Goal: Information Seeking & Learning: Learn about a topic

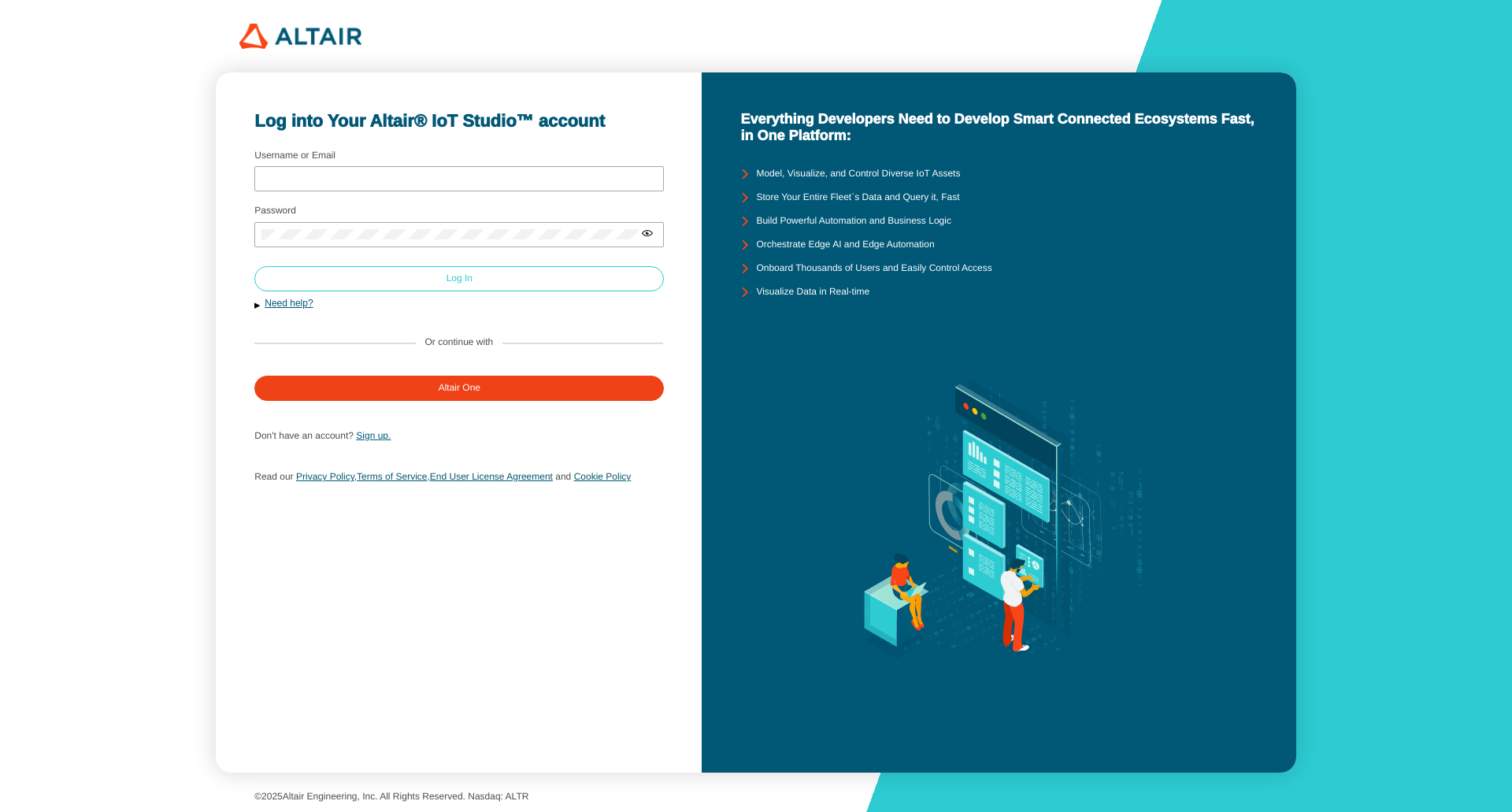
type input "altairdemos"
click at [466, 283] on div "Log In" at bounding box center [459, 278] width 26 height 11
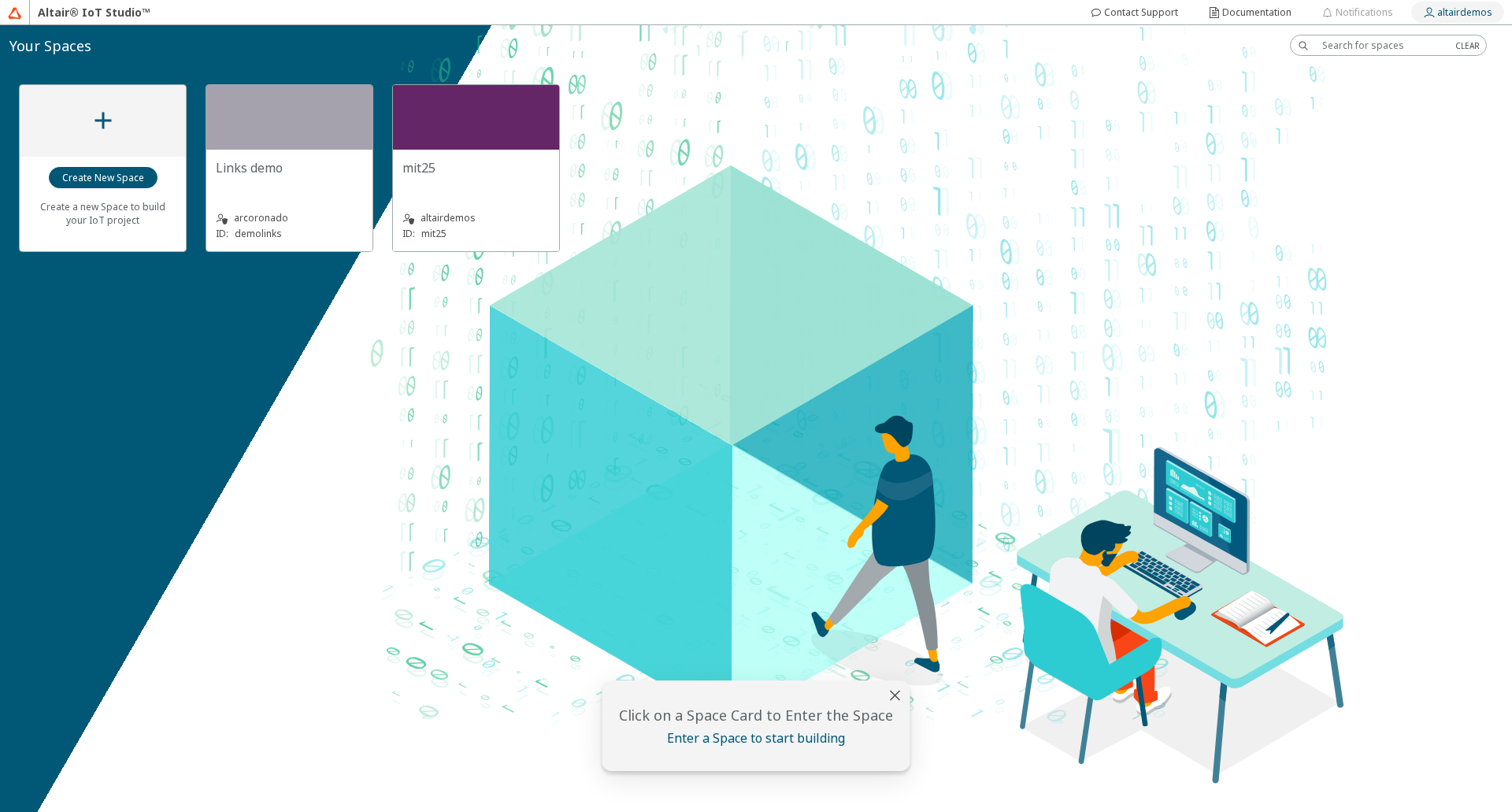
click at [0, 0] on slot "altairdemos" at bounding box center [0, 0] width 0 height 0
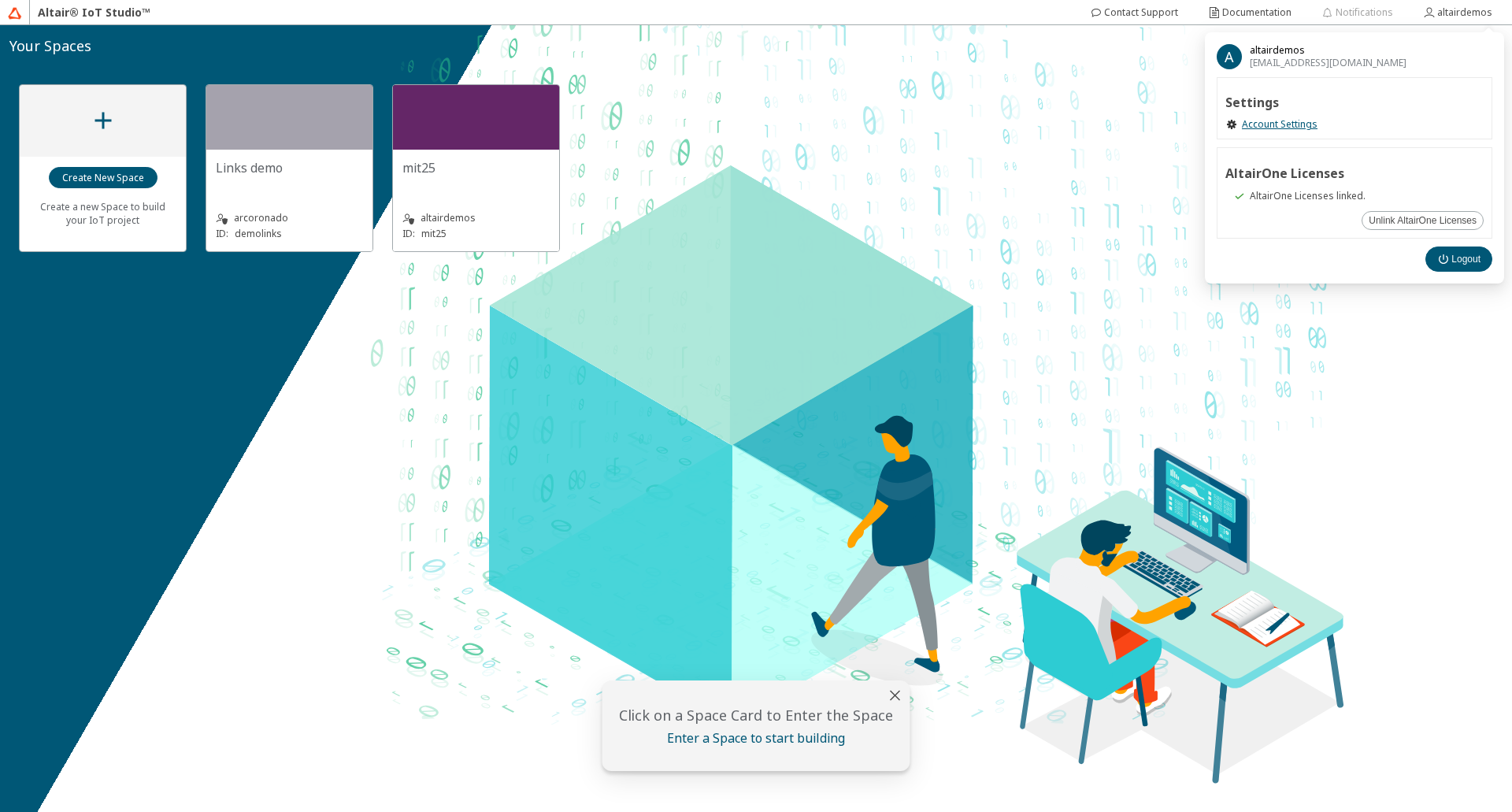
click at [265, 373] on div "Create a new Space to build your IoT project Links demo arcoronado ID: demolink…" at bounding box center [756, 419] width 1512 height 786
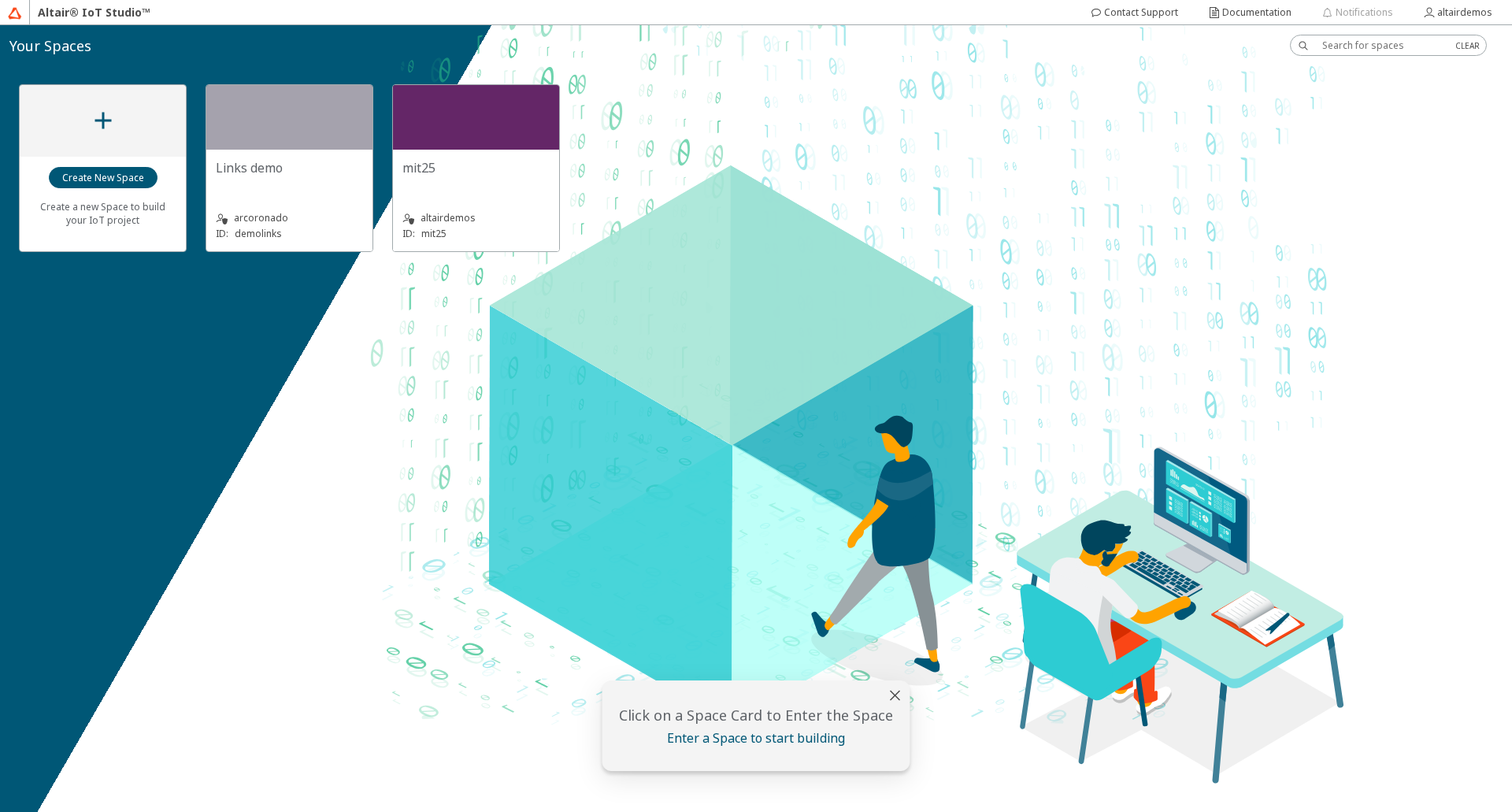
click at [446, 164] on div "mit25" at bounding box center [476, 168] width 147 height 17
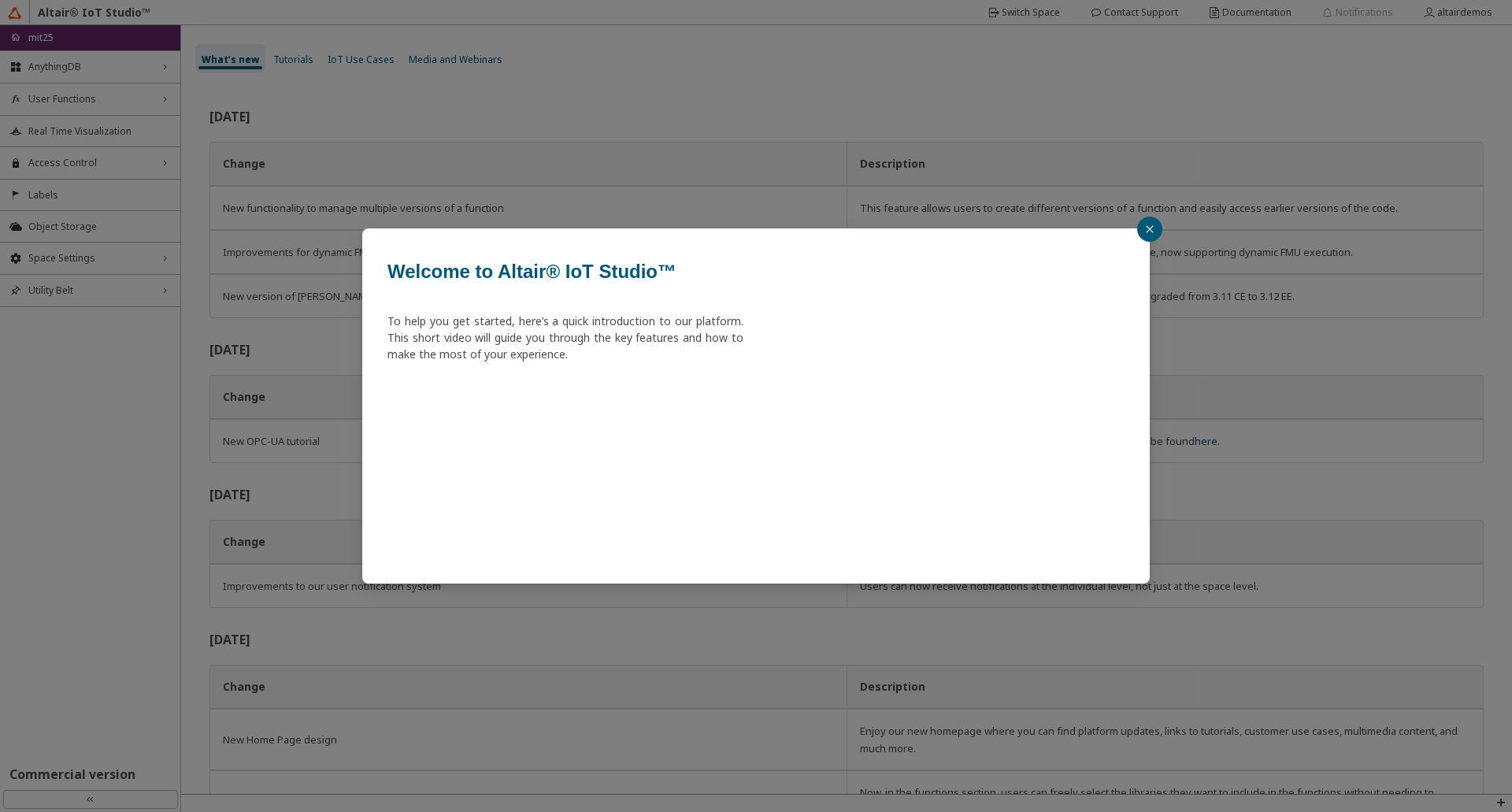
click at [1152, 228] on icon "close" at bounding box center [1149, 229] width 9 height 9
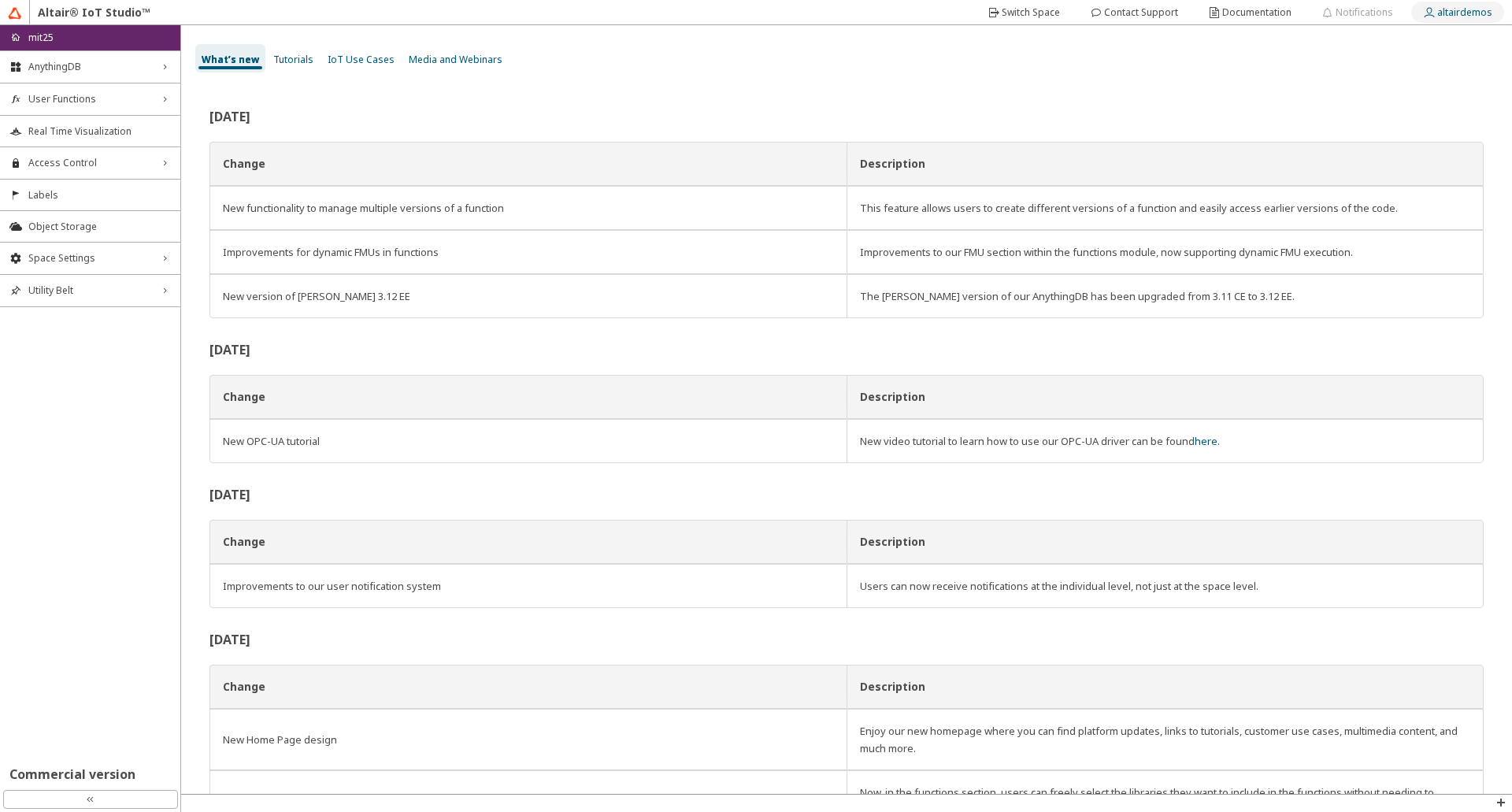
click at [0, 0] on slot "altairdemos" at bounding box center [0, 0] width 0 height 0
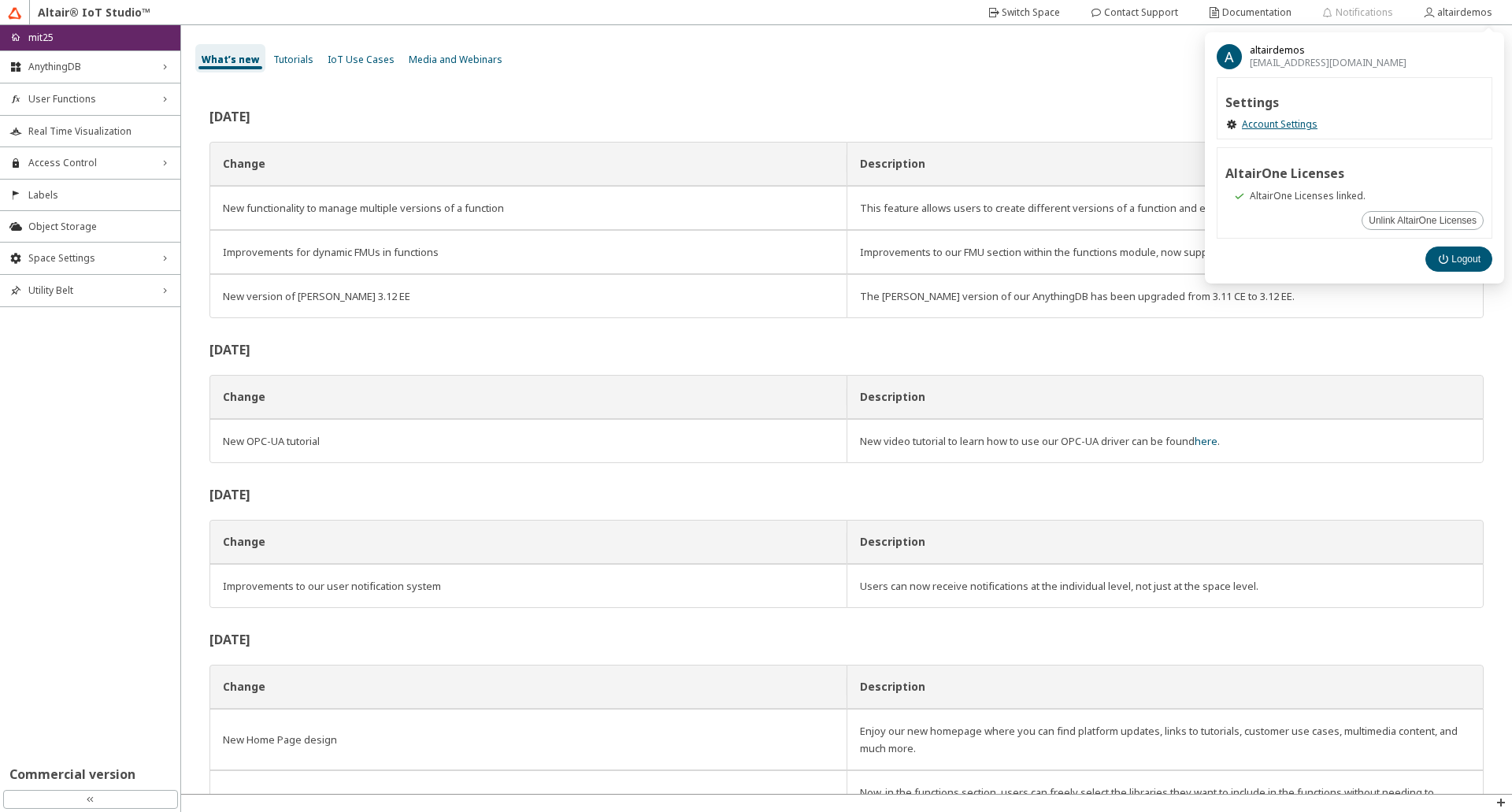
click at [298, 59] on span "Tutorials" at bounding box center [293, 59] width 40 height 13
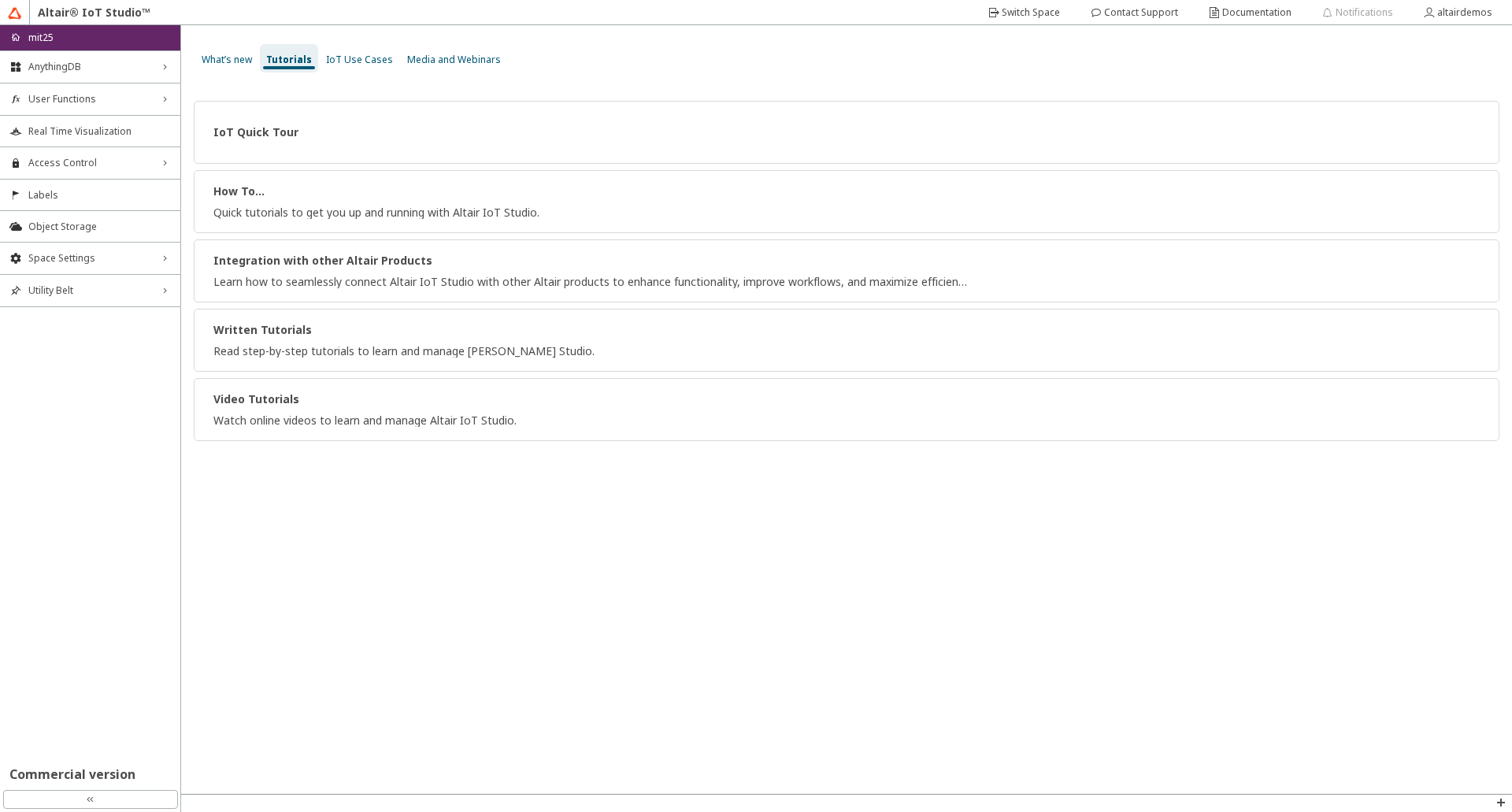
click at [346, 59] on span "IoT Use Cases" at bounding box center [359, 59] width 67 height 13
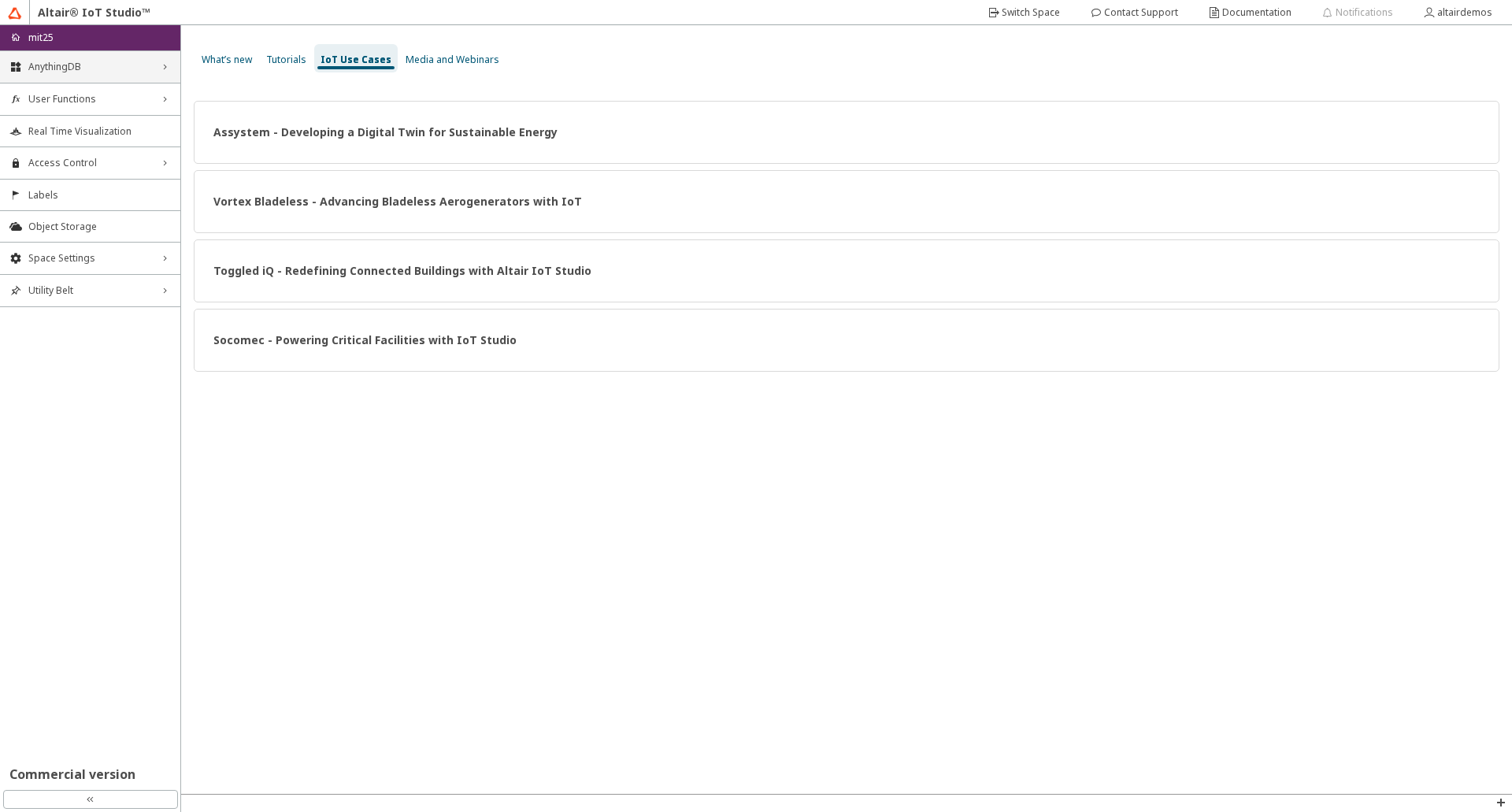
click at [76, 65] on span "AnythingDB" at bounding box center [90, 66] width 124 height 12
click at [82, 68] on span "AnythingDB" at bounding box center [90, 66] width 124 height 12
click at [442, 61] on span "Media and Webinars" at bounding box center [452, 59] width 93 height 13
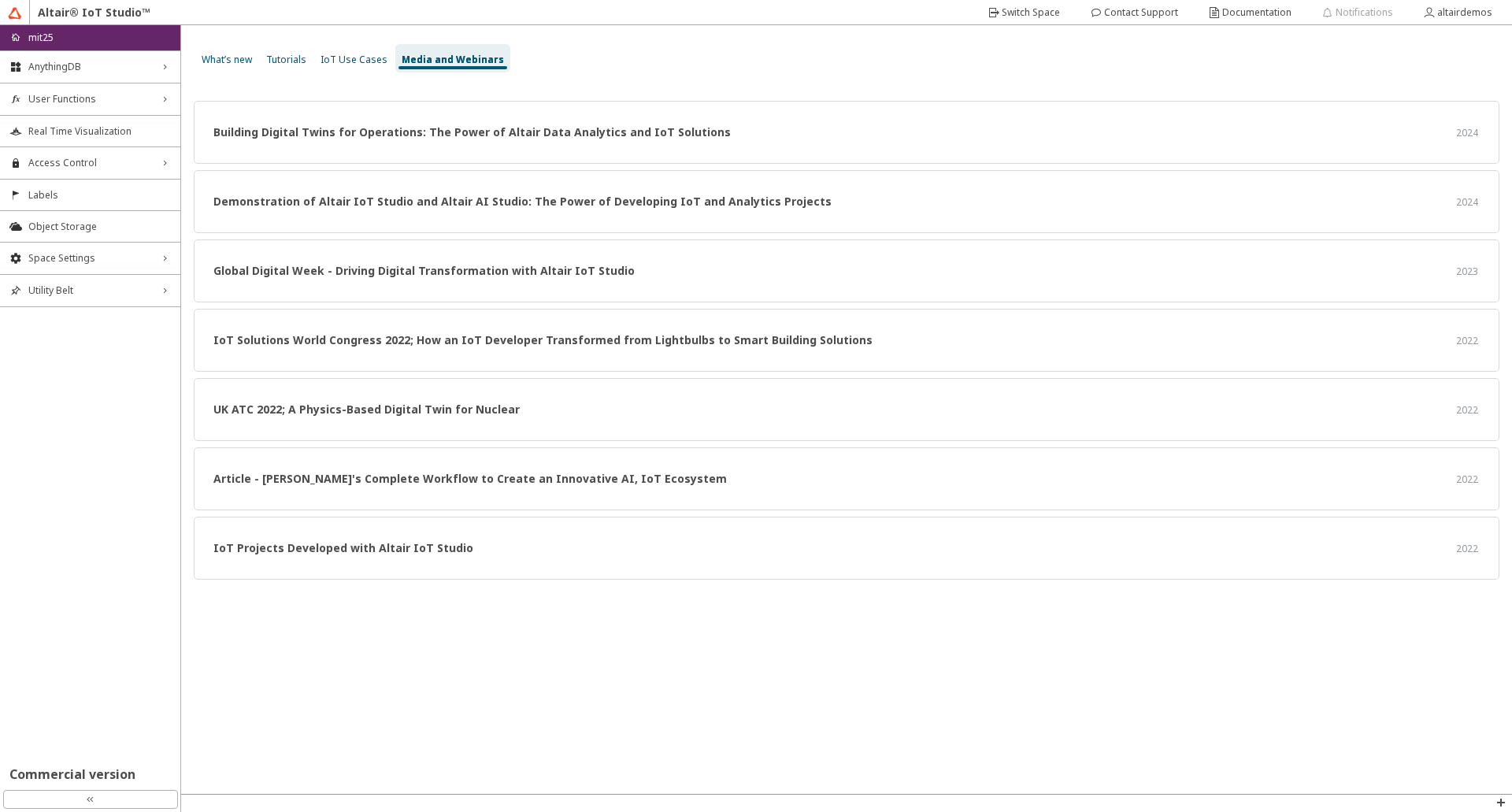
click at [342, 60] on span "IoT Use Cases" at bounding box center [354, 59] width 67 height 13
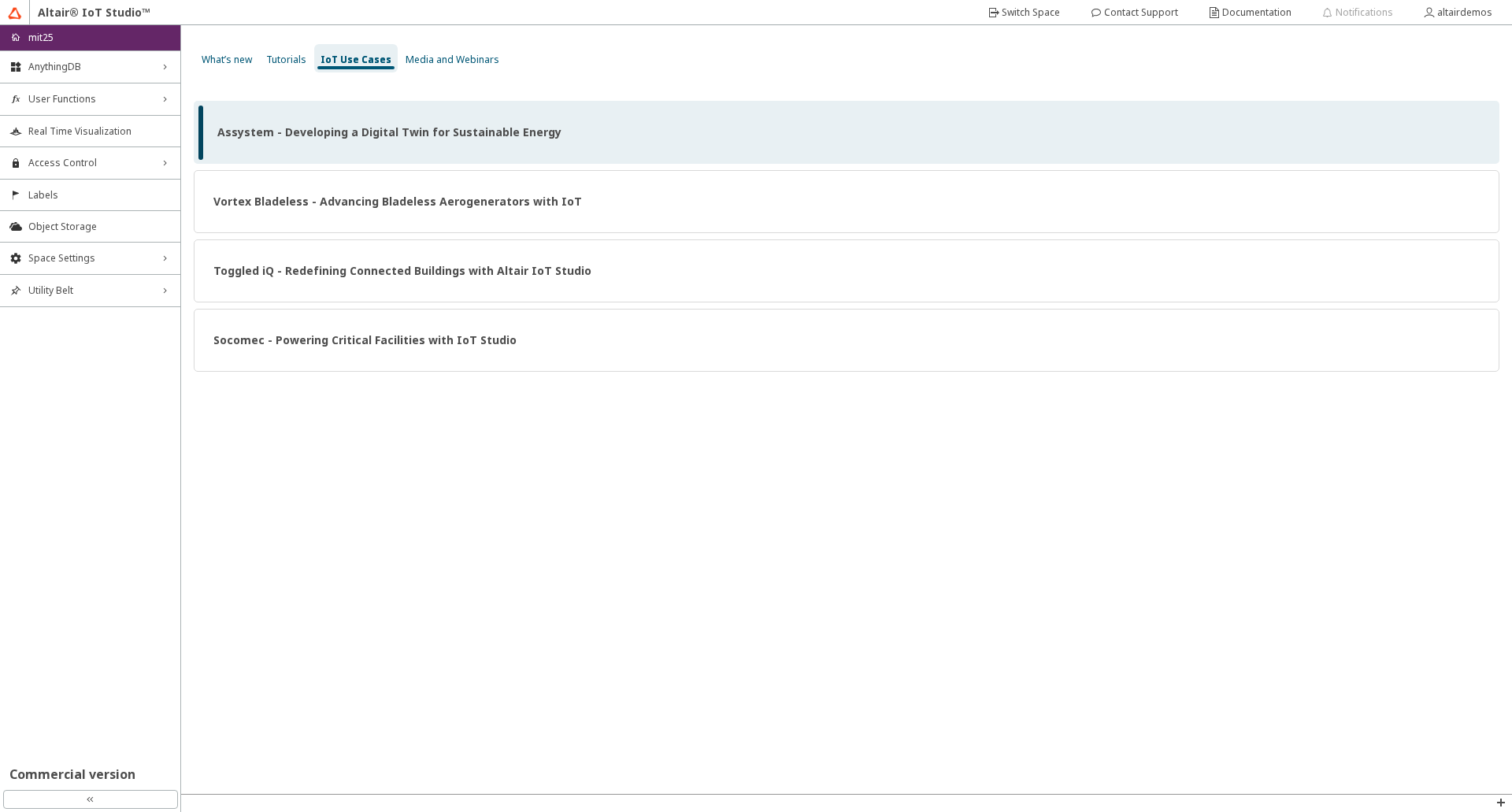
click at [370, 130] on strong "Assystem - Developing a Digital Twin for Sustainable Energy" at bounding box center [389, 132] width 345 height 15
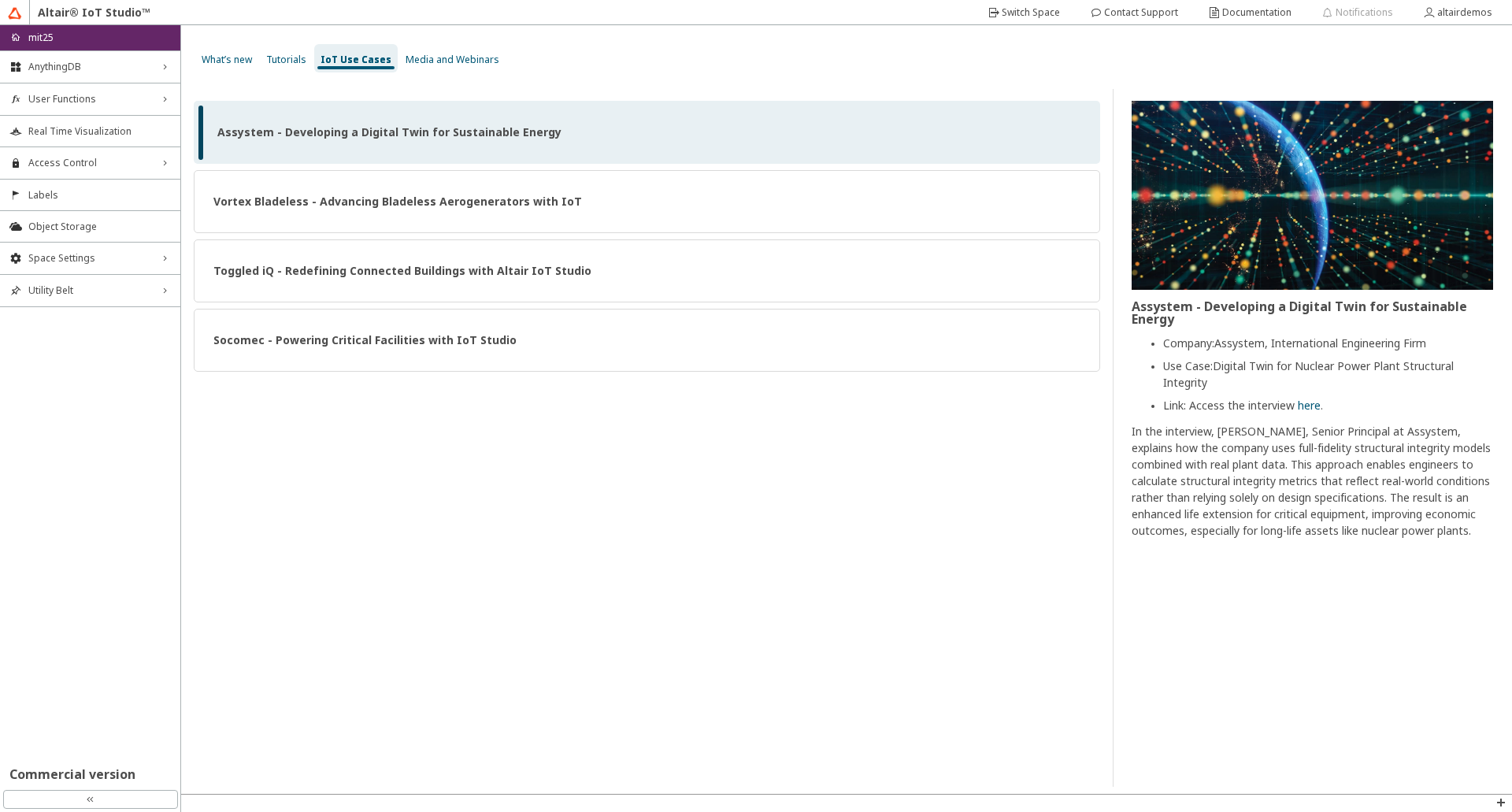
click at [370, 130] on strong "Assystem - Developing a Digital Twin for Sustainable Energy" at bounding box center [389, 132] width 345 height 15
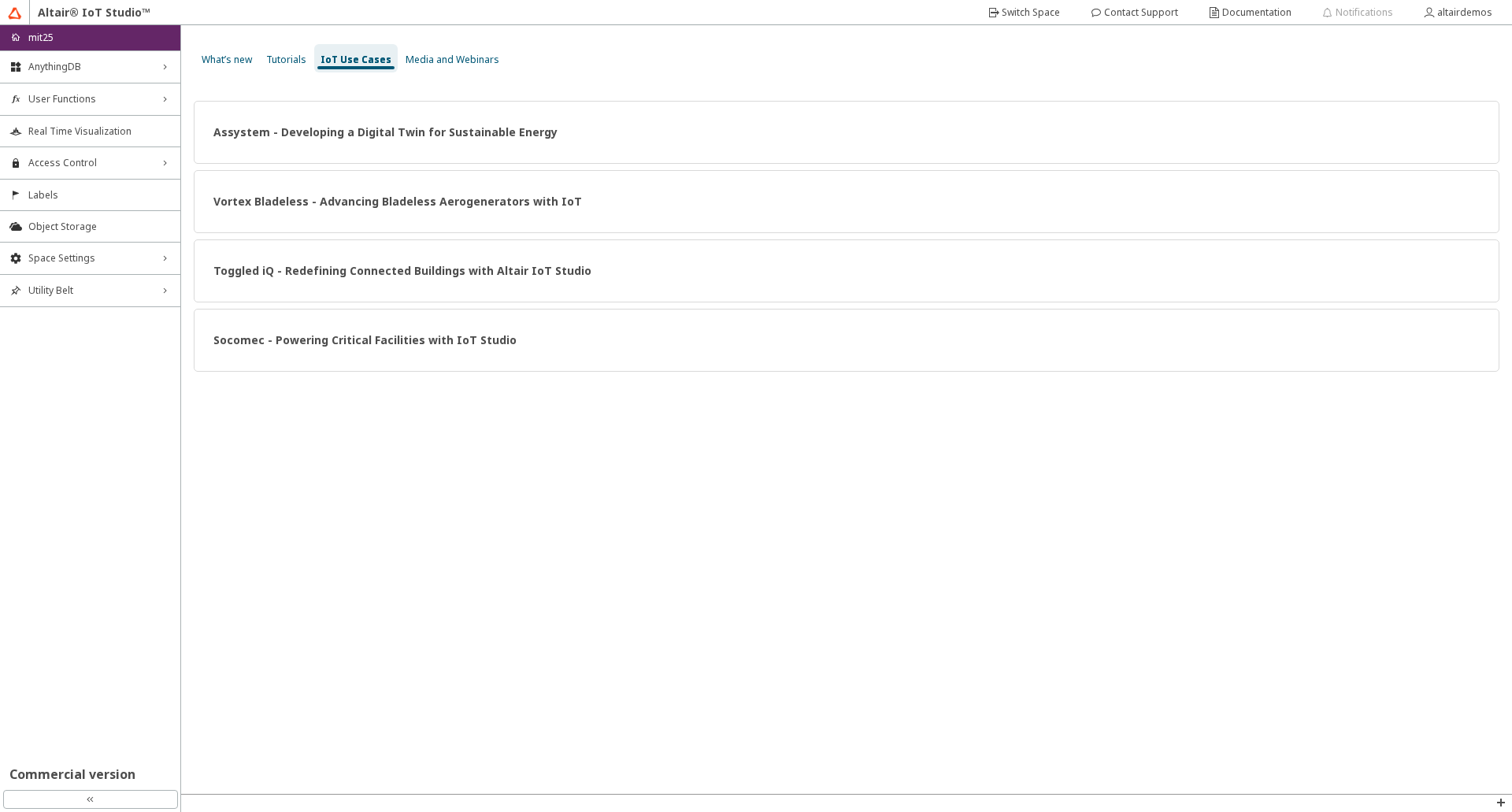
click at [78, 12] on div "Altair® IoT Studio™" at bounding box center [93, 12] width 128 height 26
click at [21, 17] on img at bounding box center [15, 13] width 14 height 14
click at [0, 0] on slot "Switch Space" at bounding box center [0, 0] width 0 height 0
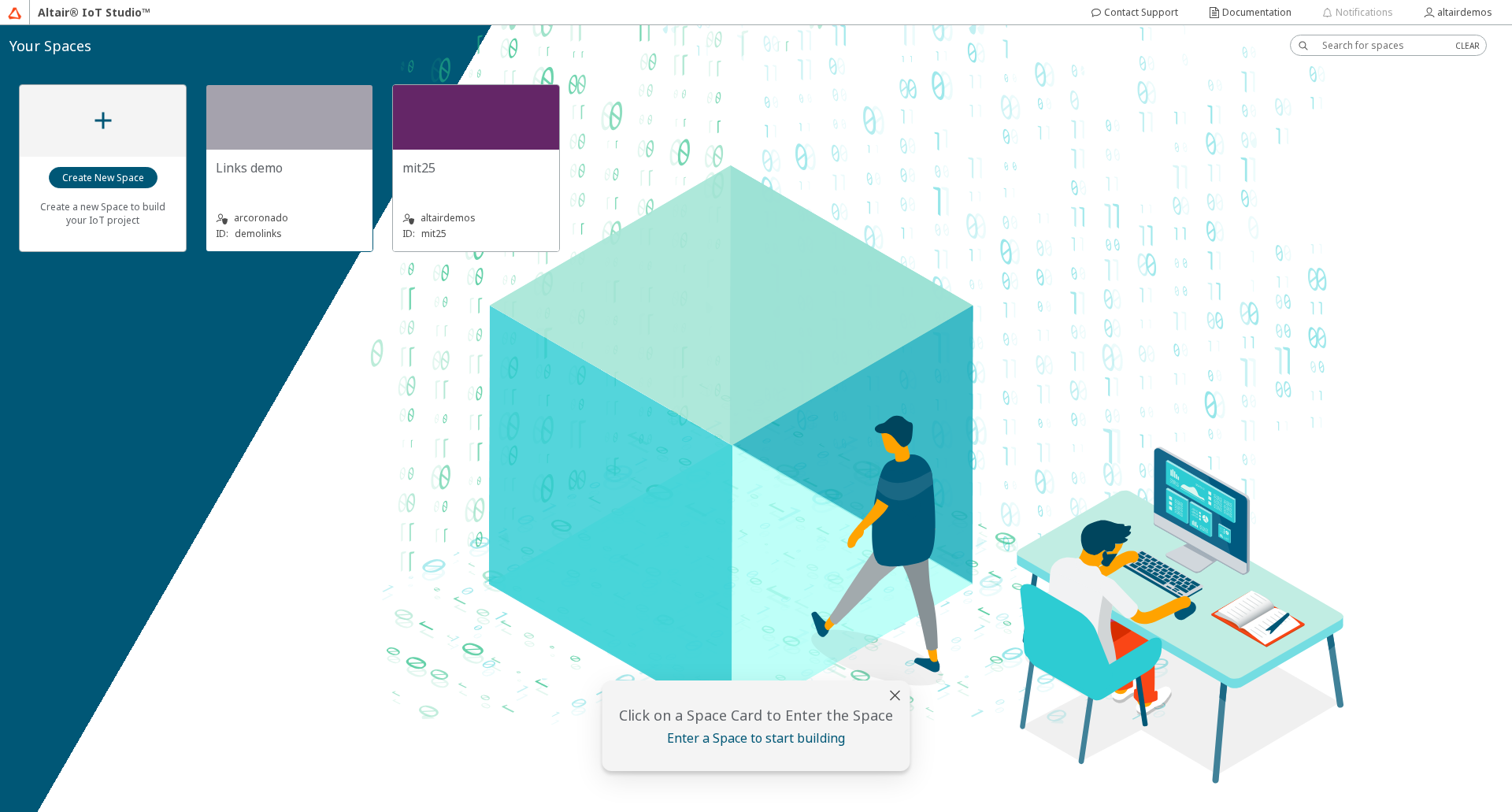
click at [248, 121] on div at bounding box center [289, 117] width 166 height 64
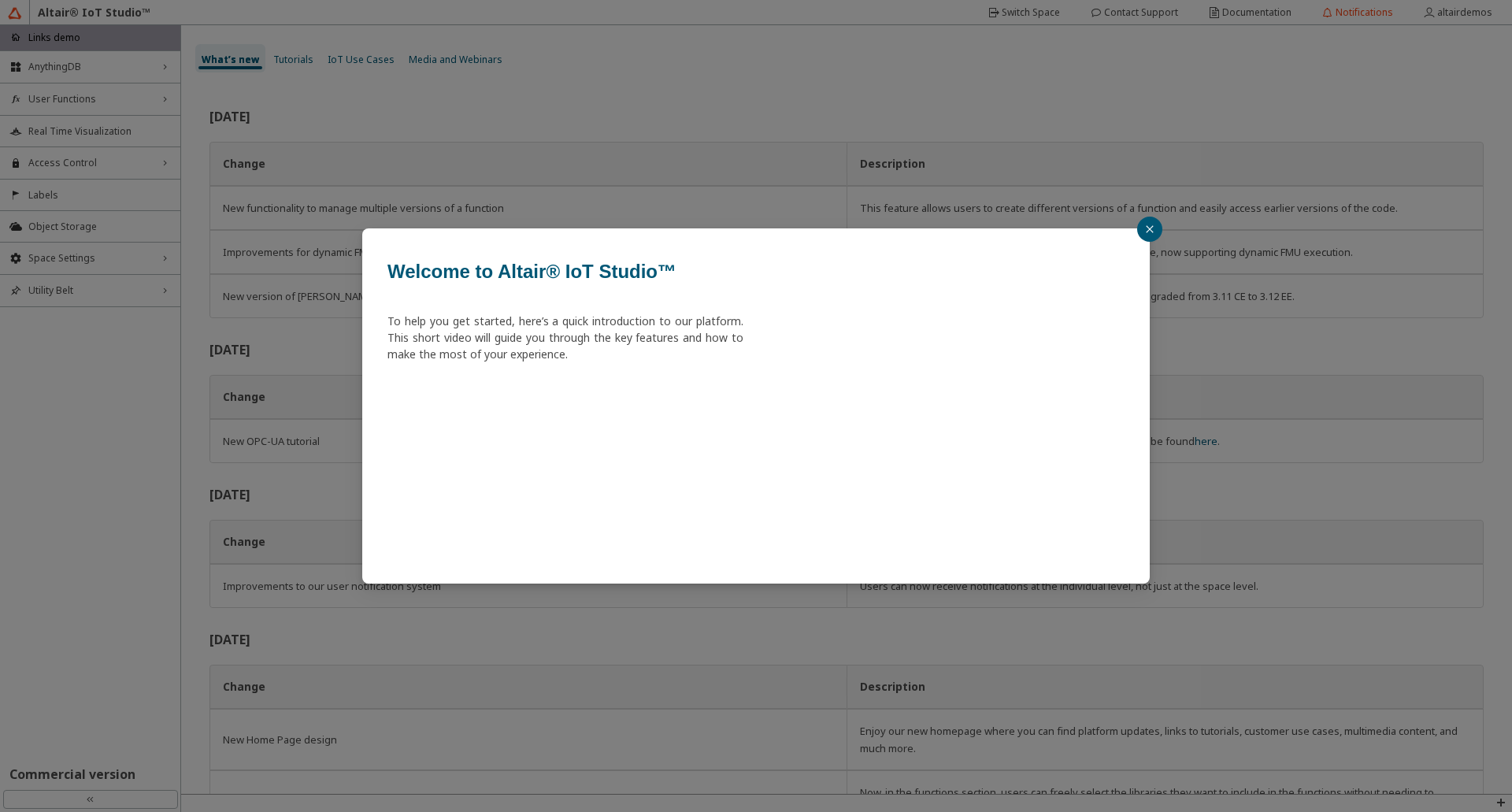
click at [1153, 229] on icon "close" at bounding box center [1149, 229] width 9 height 9
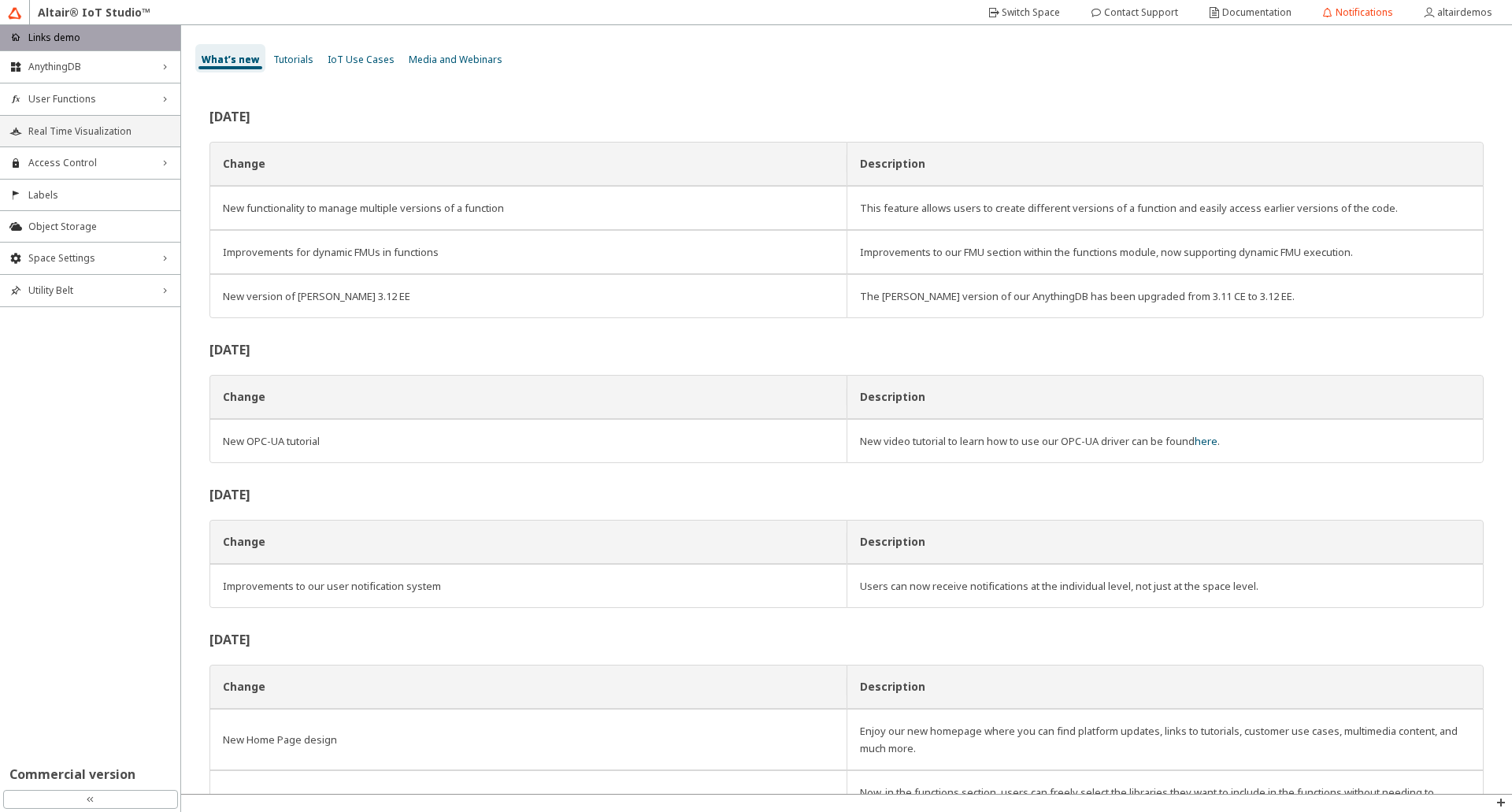
click at [63, 126] on span "Real Time Visualization" at bounding box center [99, 131] width 143 height 12
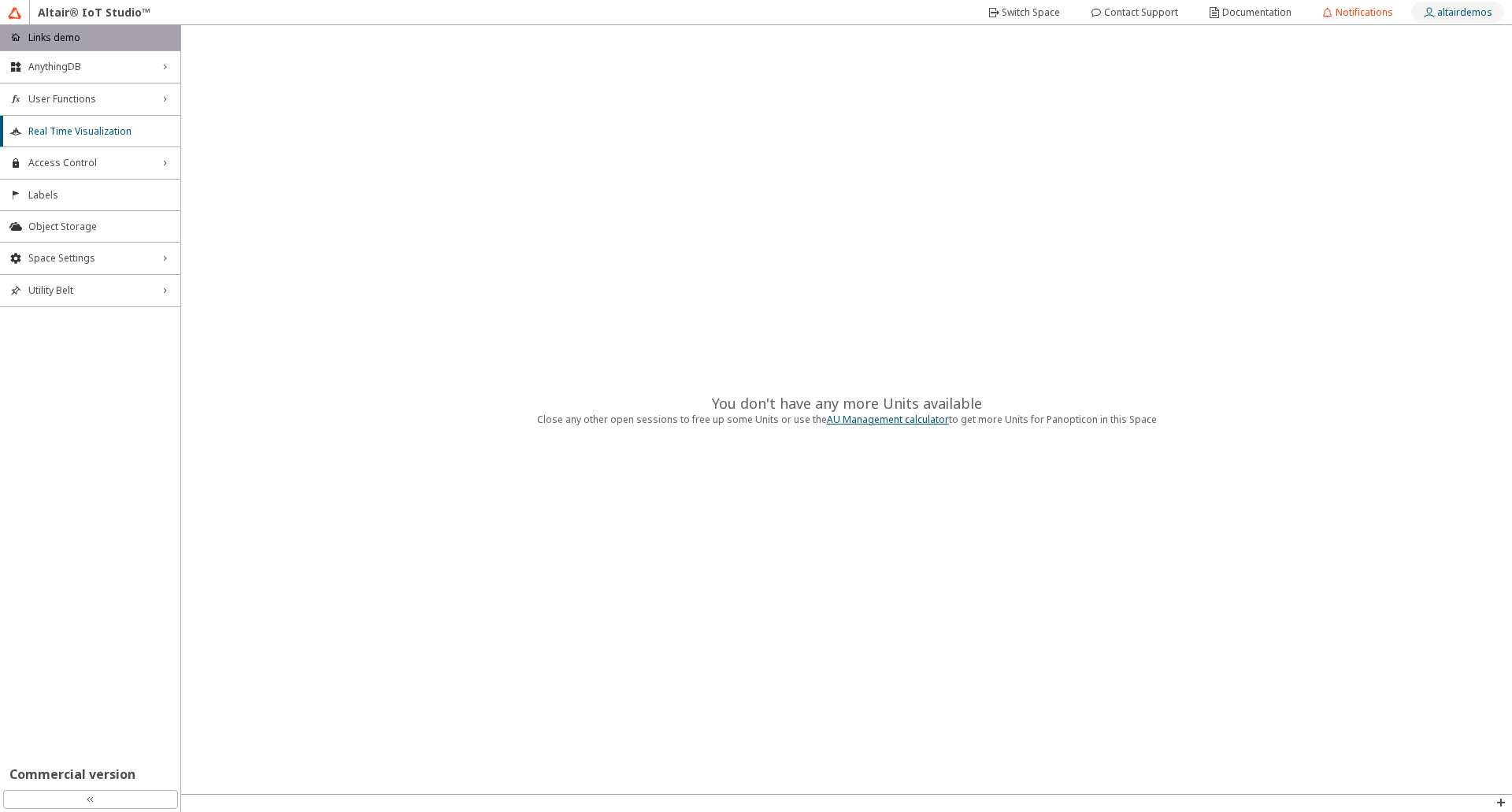
click at [0, 0] on slot "altairdemos" at bounding box center [0, 0] width 0 height 0
click at [55, 74] on div "AnythingDB right_chevron" at bounding box center [90, 67] width 180 height 31
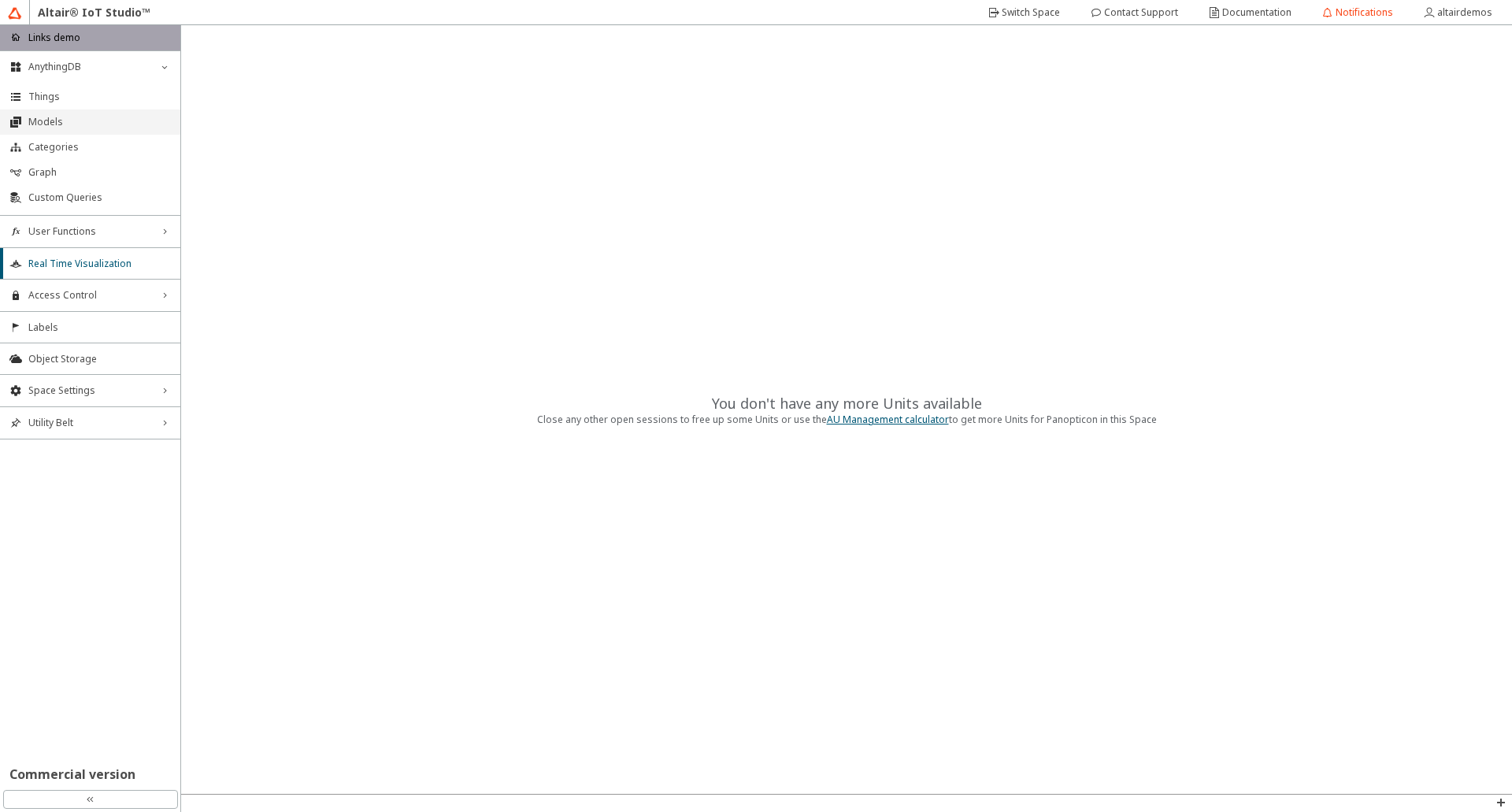
click at [38, 123] on span "Models" at bounding box center [99, 121] width 143 height 12
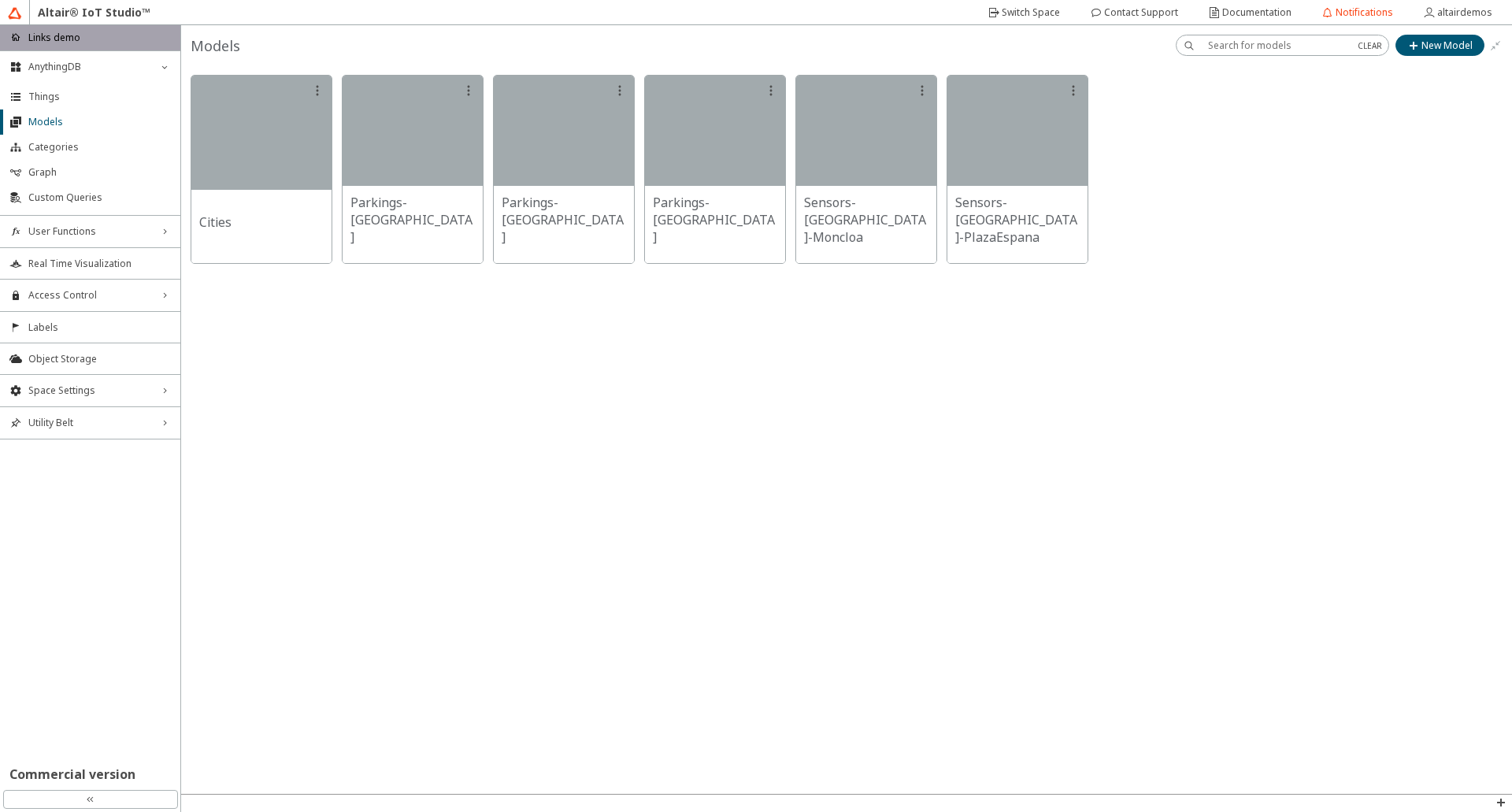
click at [20, 14] on img at bounding box center [15, 13] width 14 height 14
click at [1467, 19] on div "altairdemos" at bounding box center [1465, 12] width 55 height 26
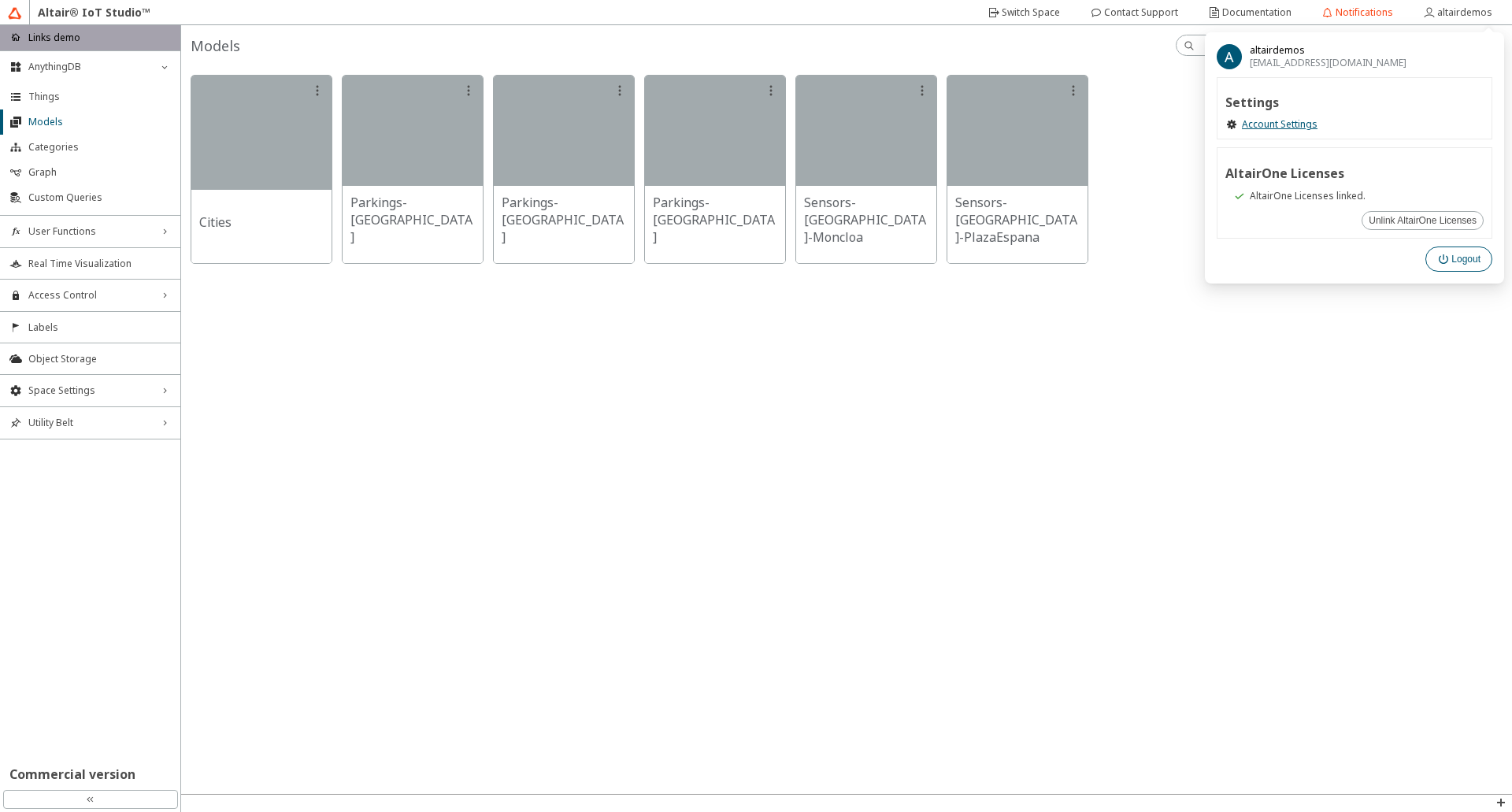
click at [1448, 248] on paper-button "Logout" at bounding box center [1458, 259] width 67 height 26
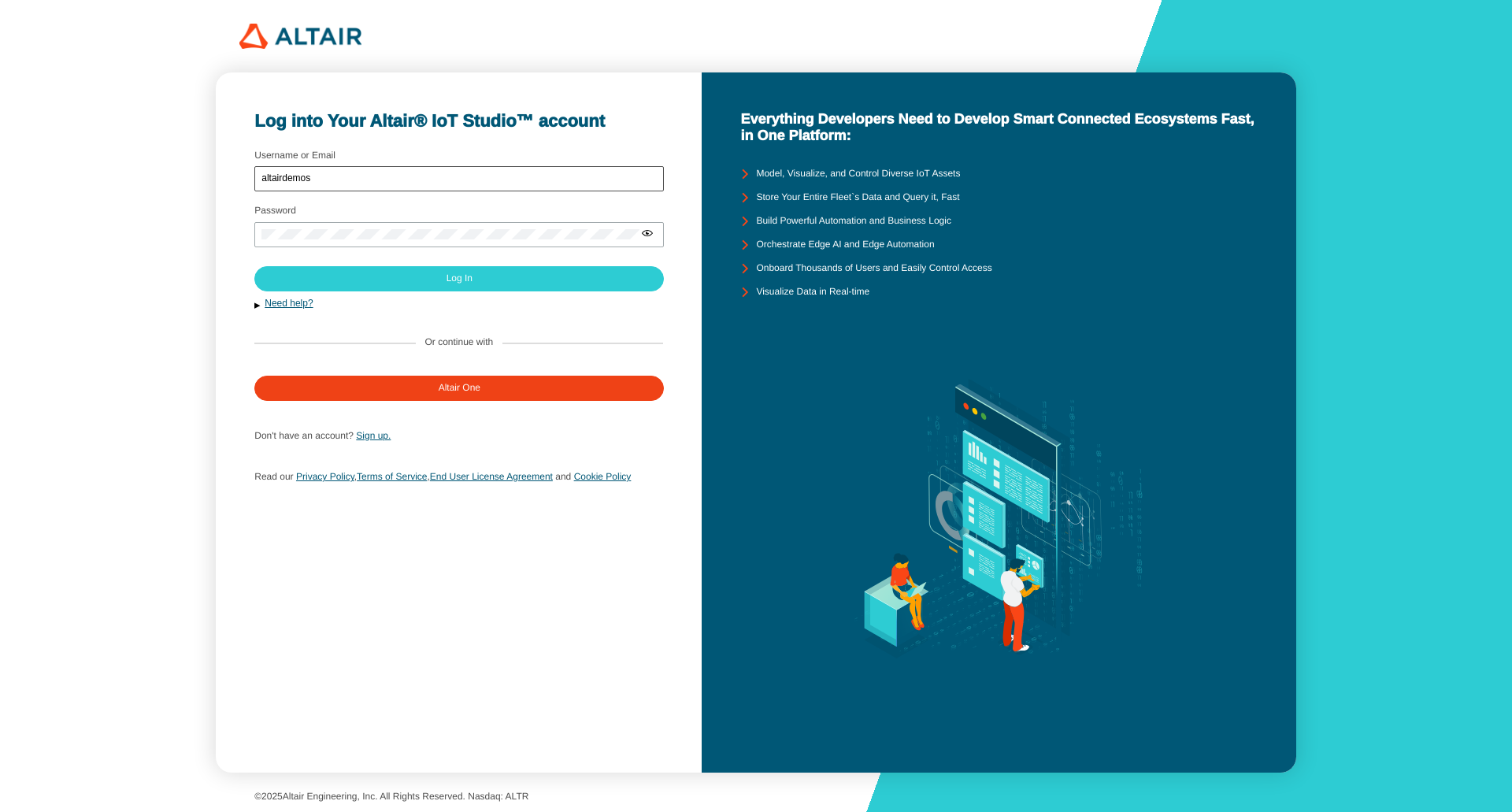
click at [582, 171] on div "altairdemos" at bounding box center [459, 178] width 410 height 26
click at [577, 173] on input "altairdemos" at bounding box center [459, 178] width 395 height 11
type input "jpbramirez"
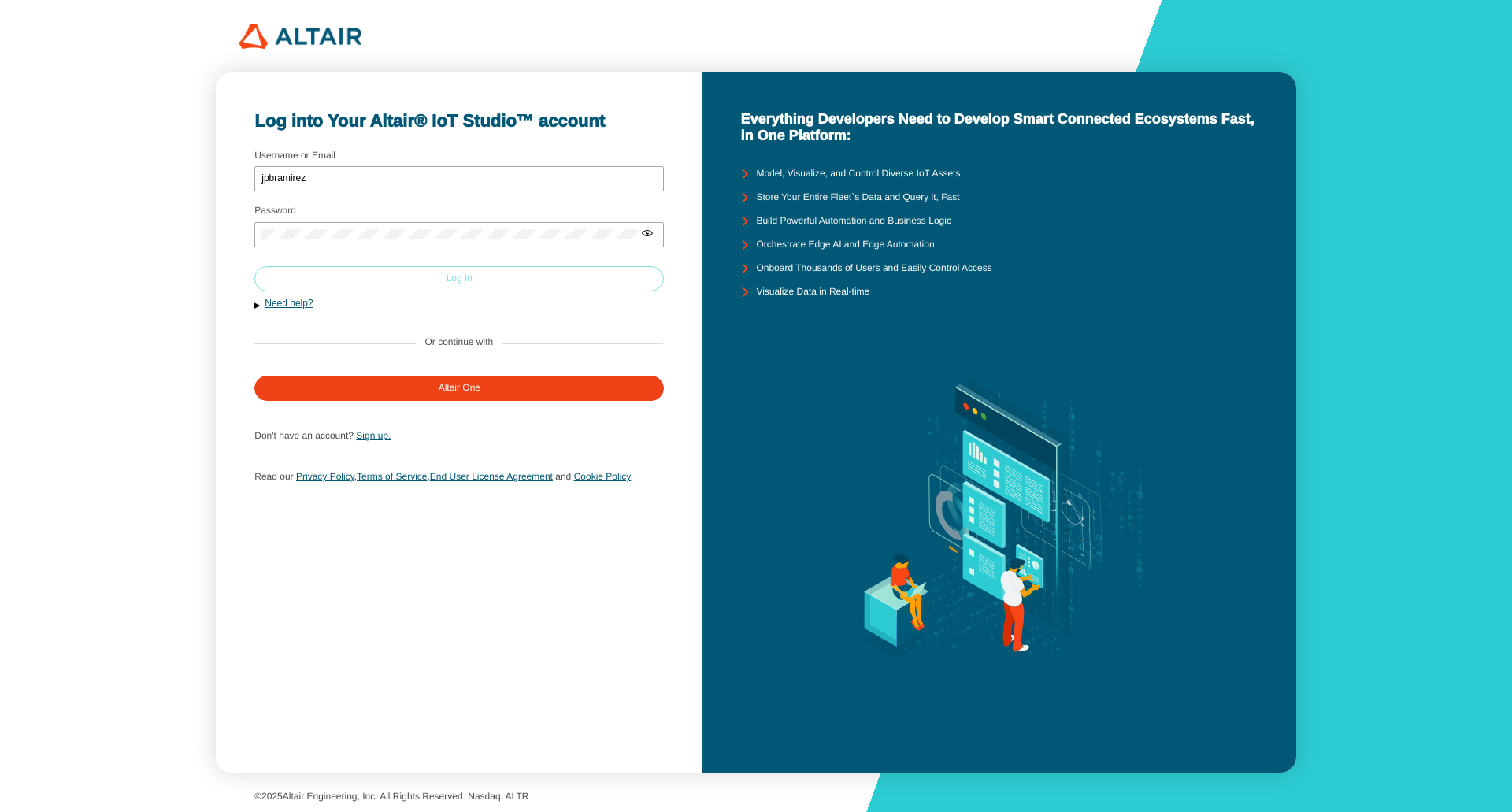
click at [0, 0] on slot "Log In" at bounding box center [0, 0] width 0 height 0
